Goal: Task Accomplishment & Management: Manage account settings

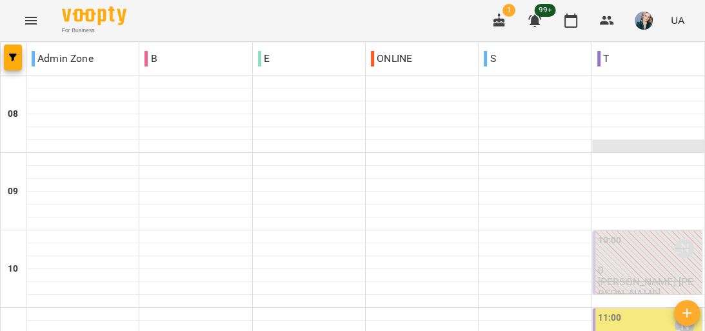
scroll to position [155, 0]
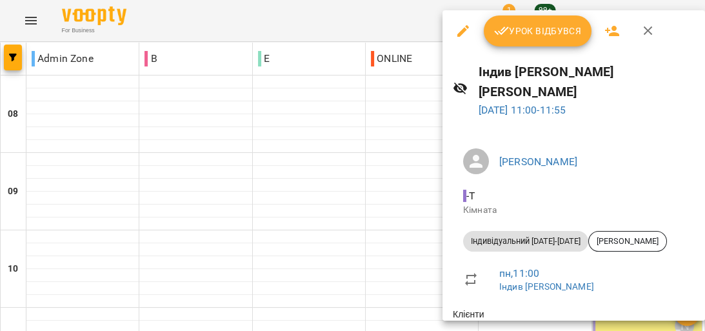
click at [521, 37] on span "Урок відбувся" at bounding box center [538, 30] width 88 height 15
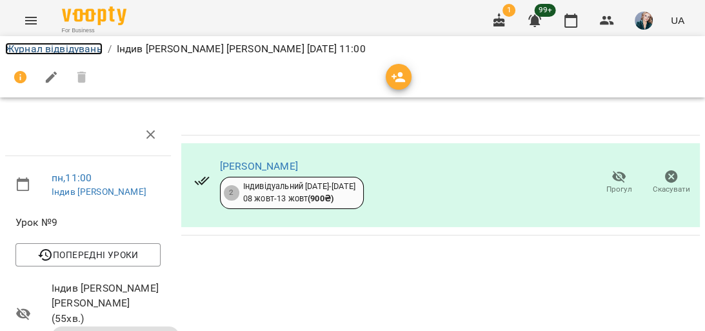
click at [79, 53] on link "Журнал відвідувань" at bounding box center [53, 49] width 97 height 12
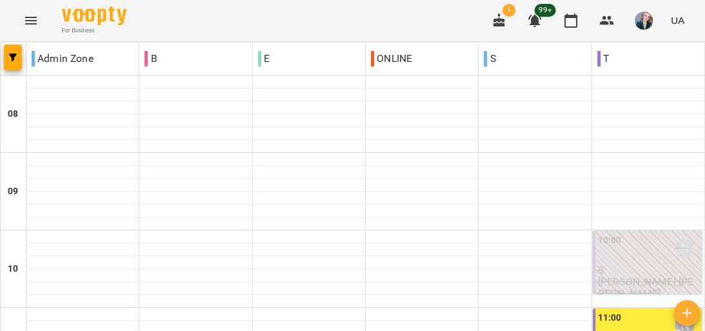
scroll to position [516, 0]
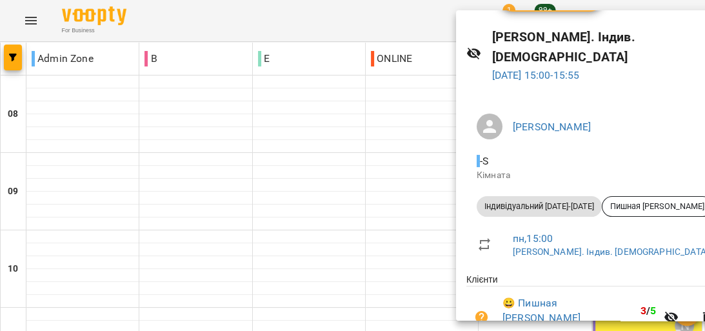
scroll to position [72, 0]
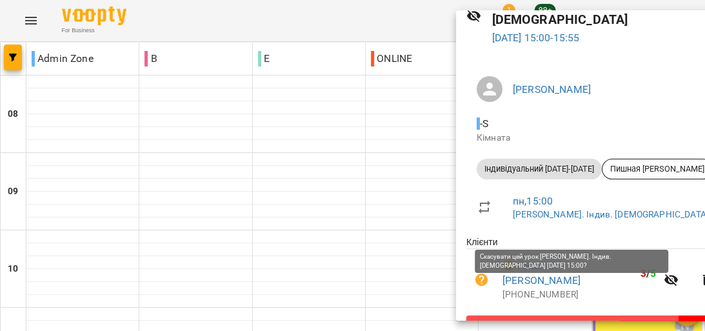
click at [514, 316] on button "Скасувати Урок" at bounding box center [595, 327] width 257 height 23
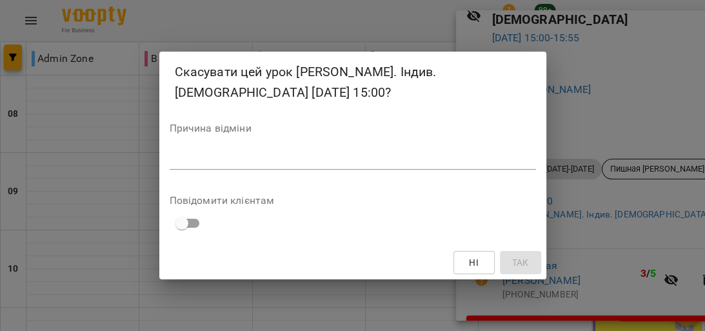
click at [356, 165] on div "*" at bounding box center [353, 159] width 367 height 21
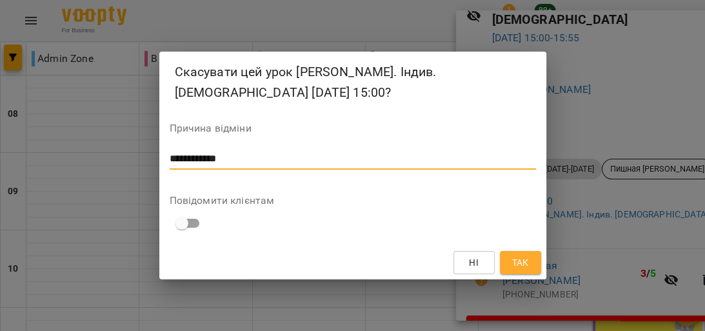
type textarea "**********"
click at [531, 259] on button "Так" at bounding box center [520, 262] width 41 height 23
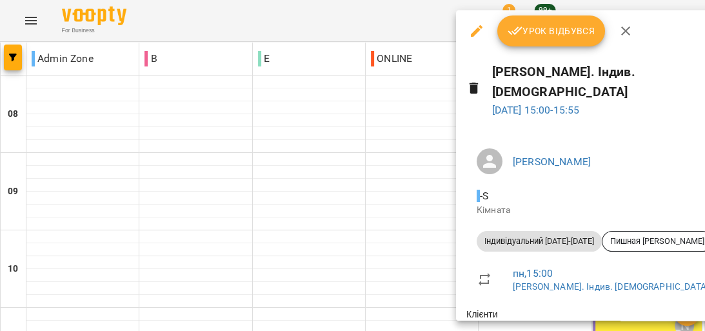
click at [470, 39] on button "button" at bounding box center [476, 30] width 31 height 31
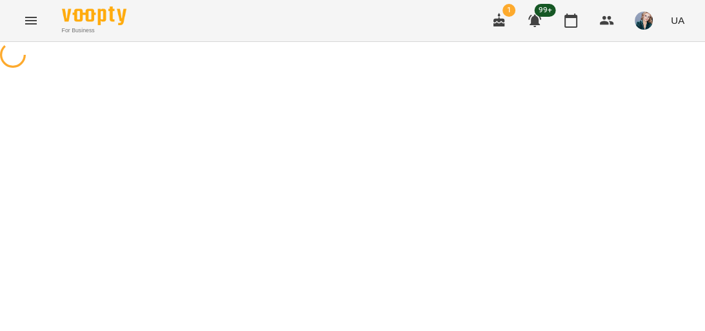
select select "**********"
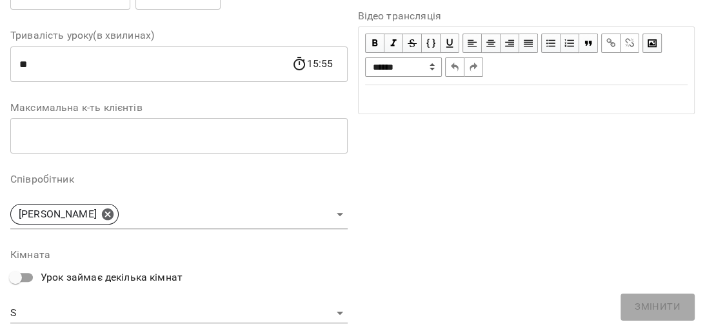
scroll to position [465, 0]
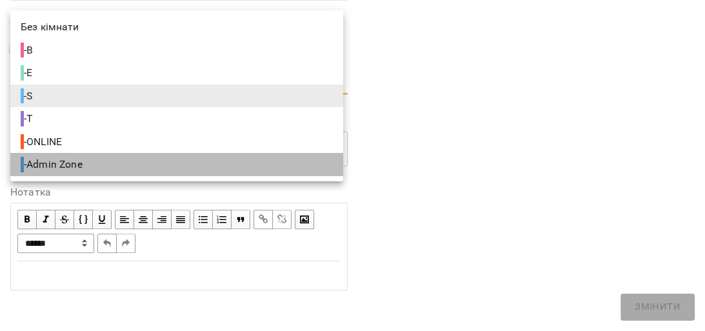
drag, startPoint x: 227, startPoint y: 161, endPoint x: 235, endPoint y: 157, distance: 8.7
click at [231, 159] on li "- Admin Zone" at bounding box center [176, 164] width 333 height 23
type input "**********"
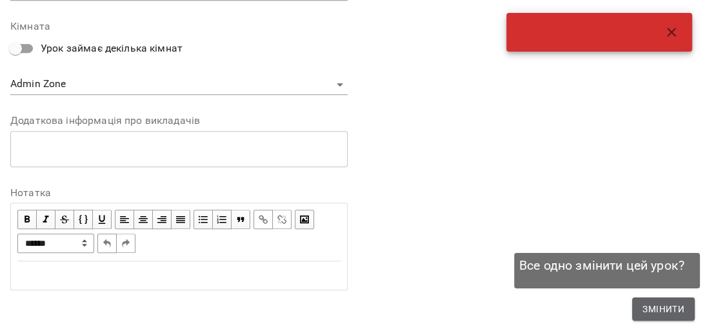
click at [667, 308] on span "Змінити" at bounding box center [664, 308] width 42 height 15
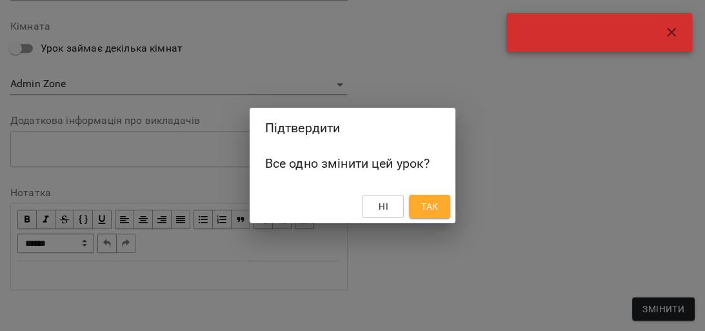
click at [436, 201] on span "Так" at bounding box center [429, 206] width 17 height 15
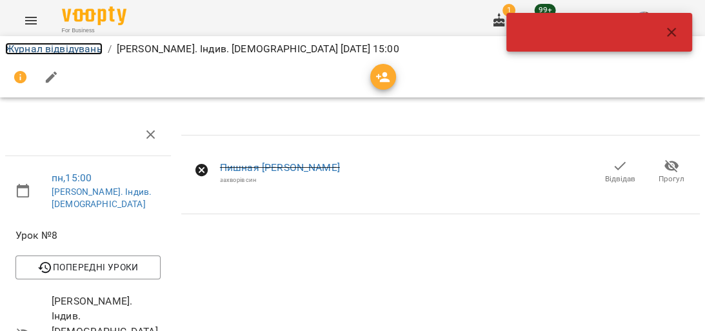
click at [57, 50] on link "Журнал відвідувань" at bounding box center [53, 49] width 97 height 12
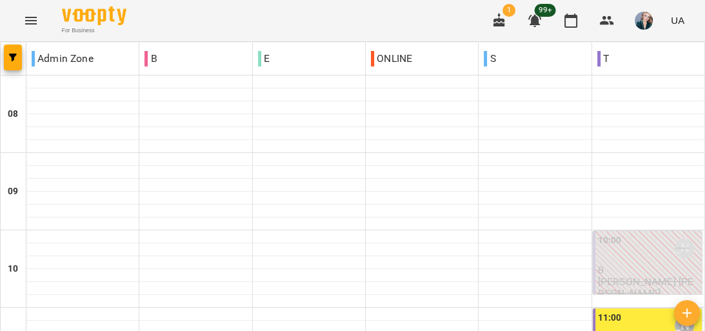
scroll to position [258, 0]
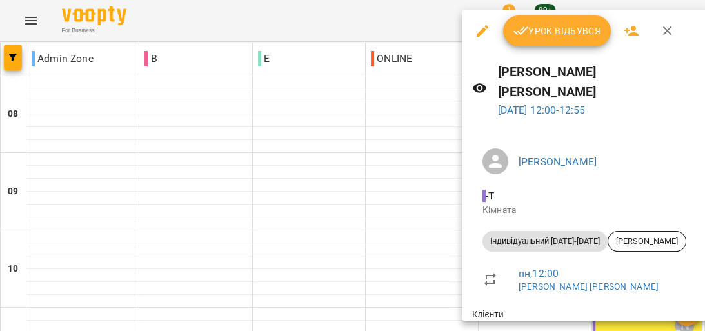
click at [582, 39] on span "Урок відбувся" at bounding box center [558, 30] width 88 height 15
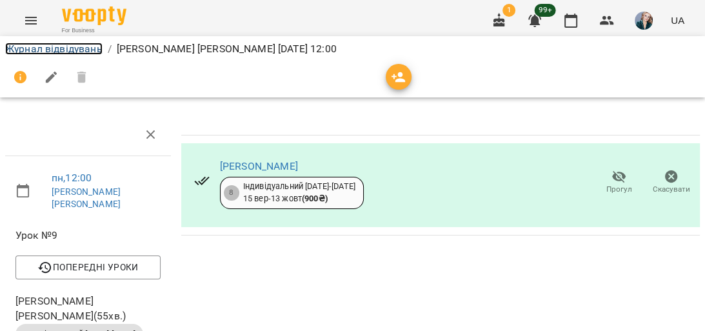
click at [97, 50] on link "Журнал відвідувань" at bounding box center [53, 49] width 97 height 12
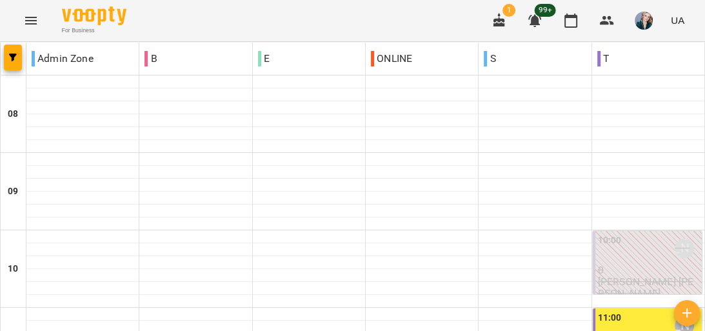
scroll to position [413, 0]
